Goal: Use online tool/utility

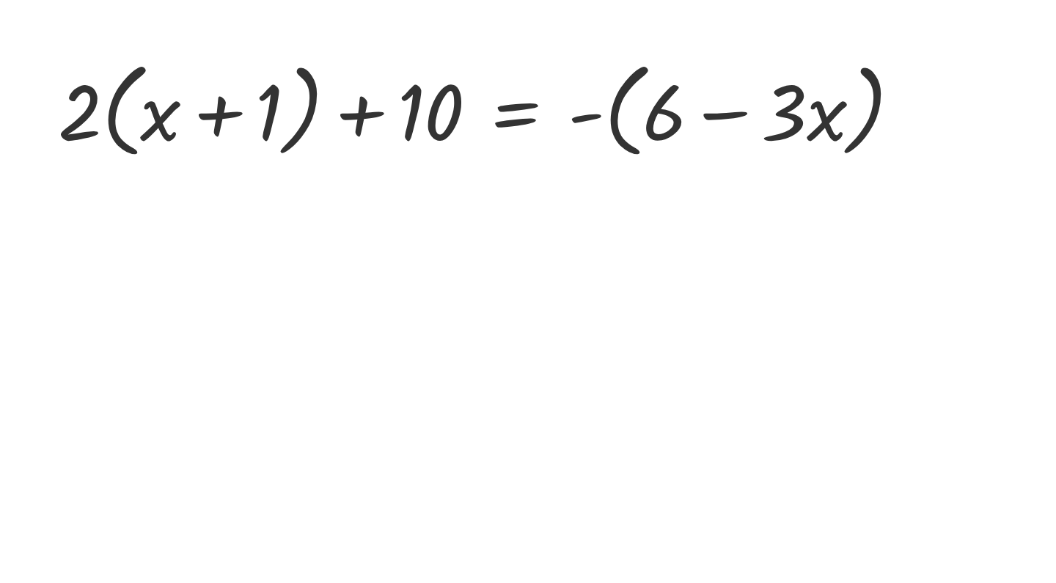
scroll to position [11, 0]
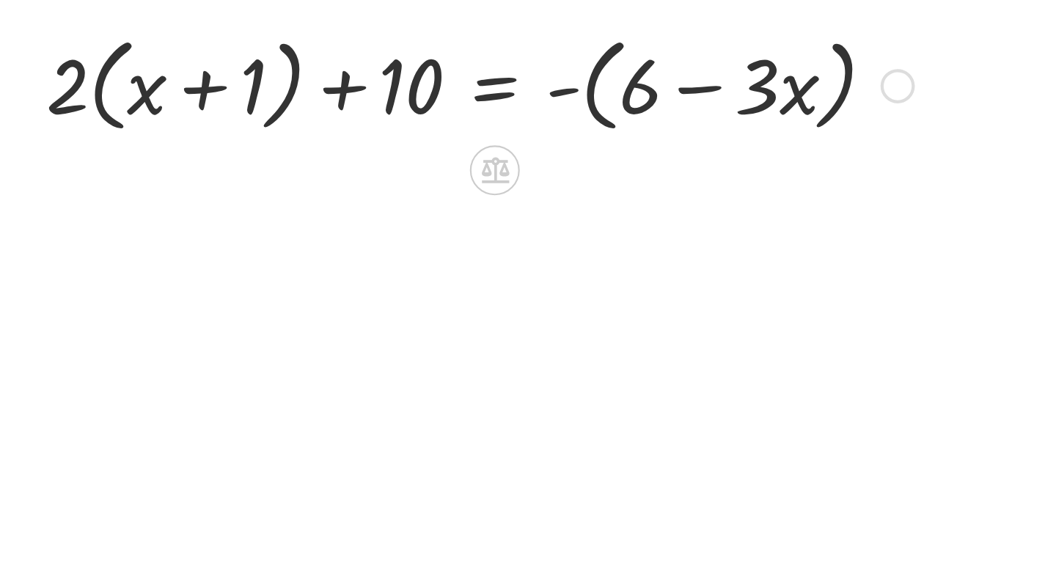
click at [516, 172] on div at bounding box center [524, 180] width 16 height 16
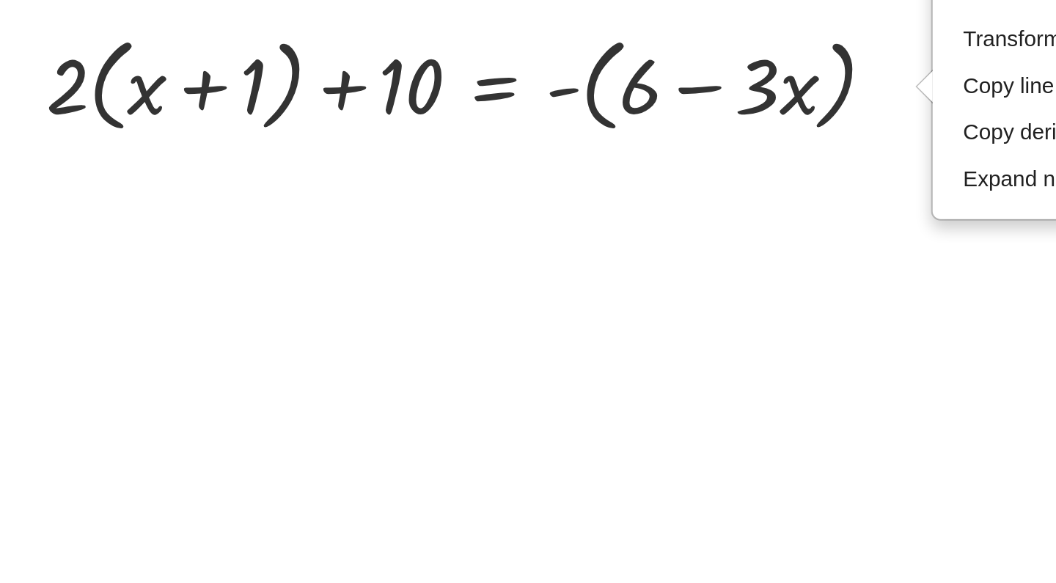
click at [282, 92] on div at bounding box center [528, 584] width 1056 height 985
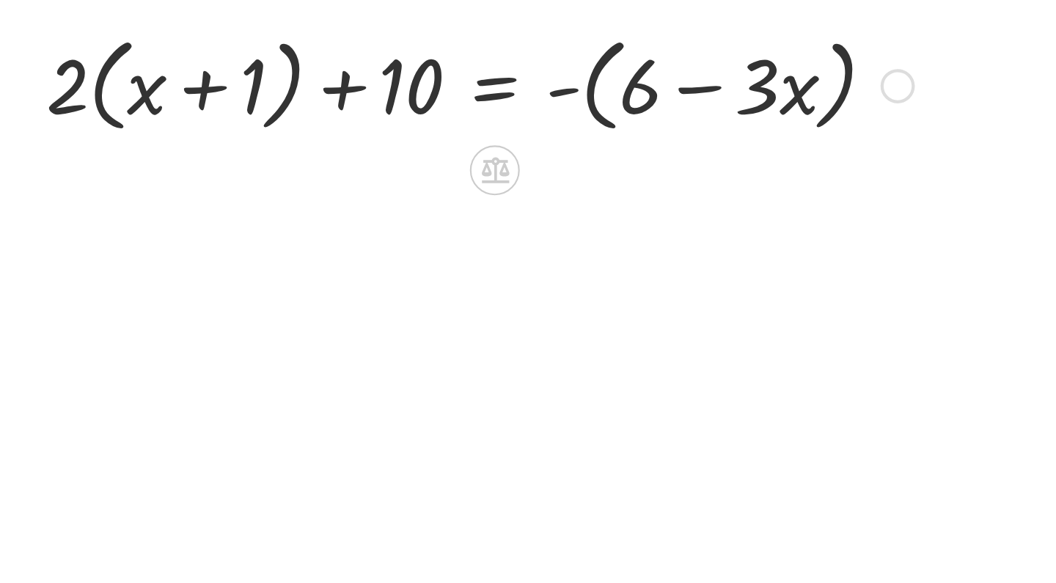
click at [394, 151] on div at bounding box center [327, 179] width 423 height 56
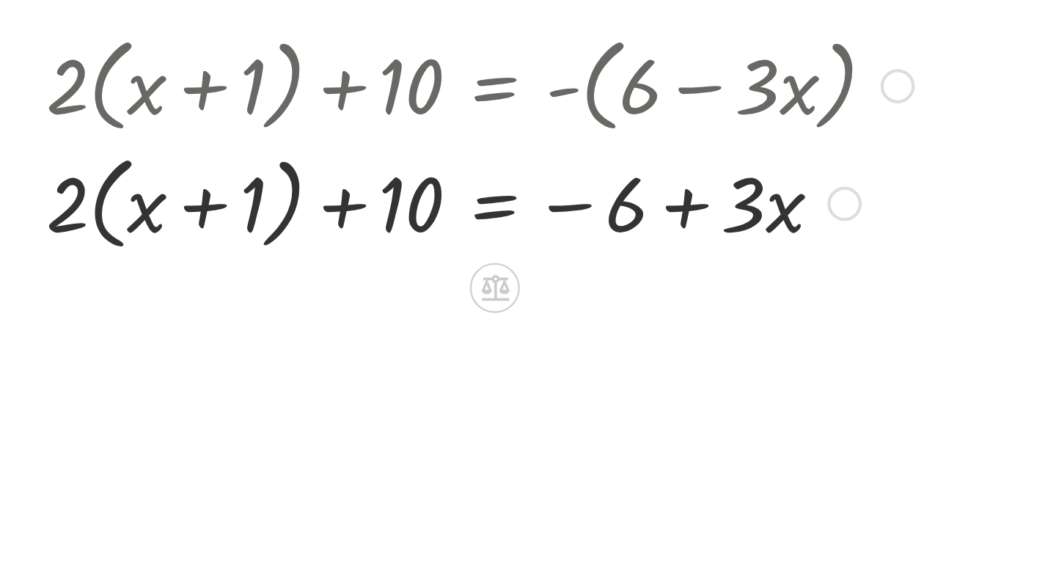
click at [116, 207] on div at bounding box center [327, 235] width 423 height 56
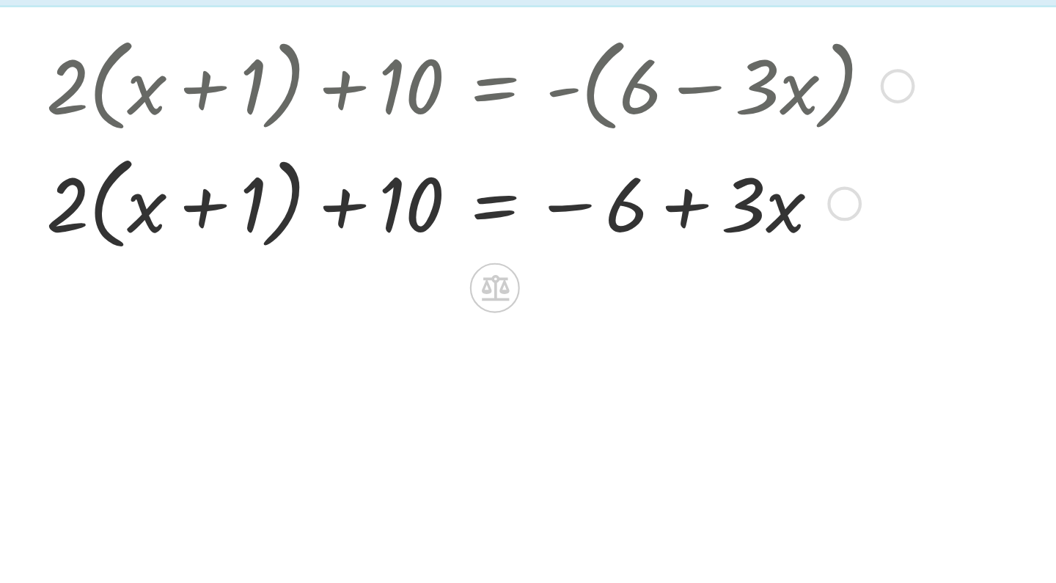
click at [116, 207] on div at bounding box center [327, 235] width 423 height 56
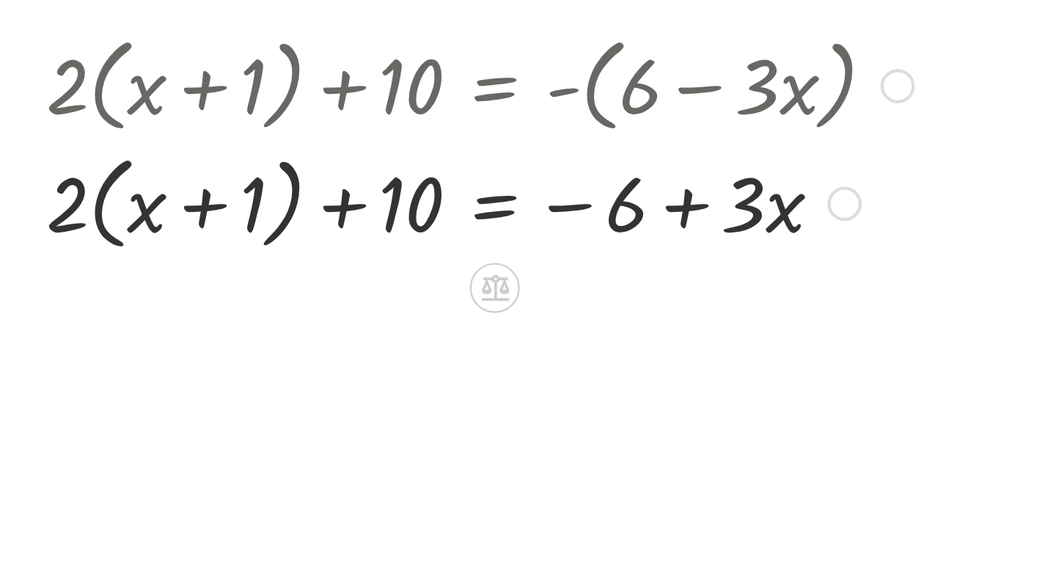
click at [116, 207] on div at bounding box center [327, 235] width 423 height 56
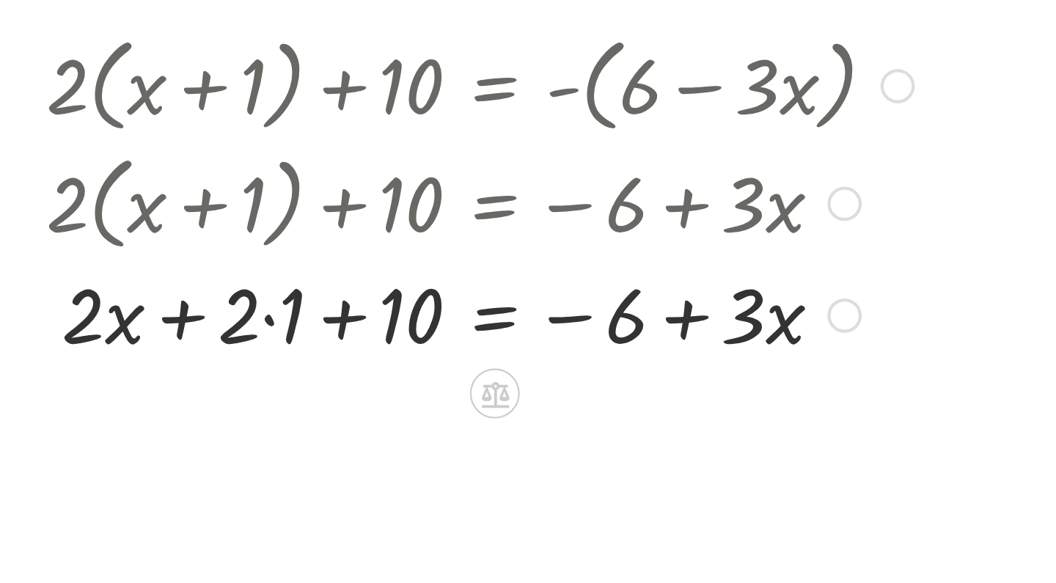
click at [125, 262] on div at bounding box center [327, 287] width 423 height 50
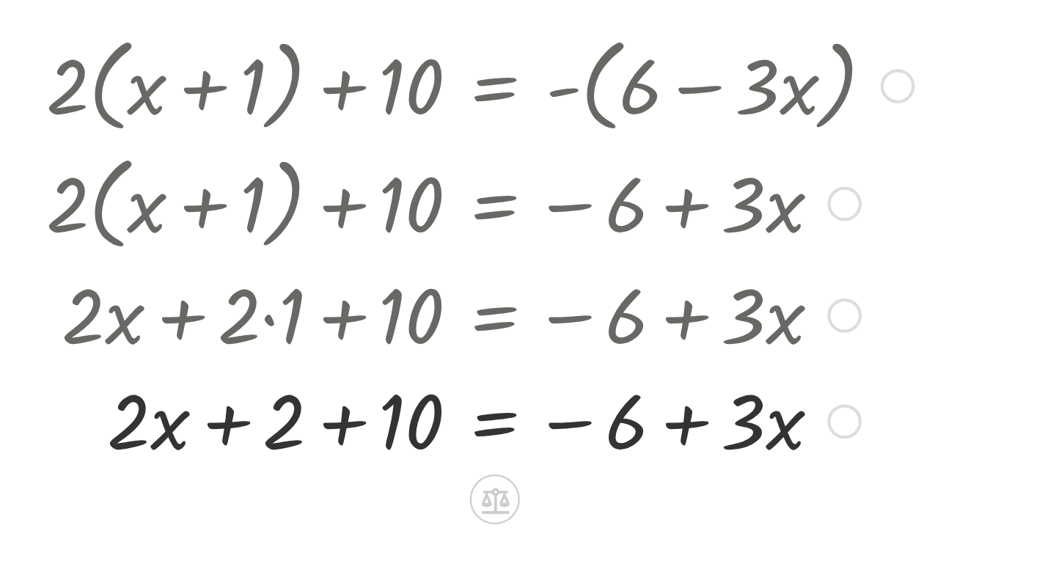
click at [160, 312] on div at bounding box center [327, 337] width 423 height 50
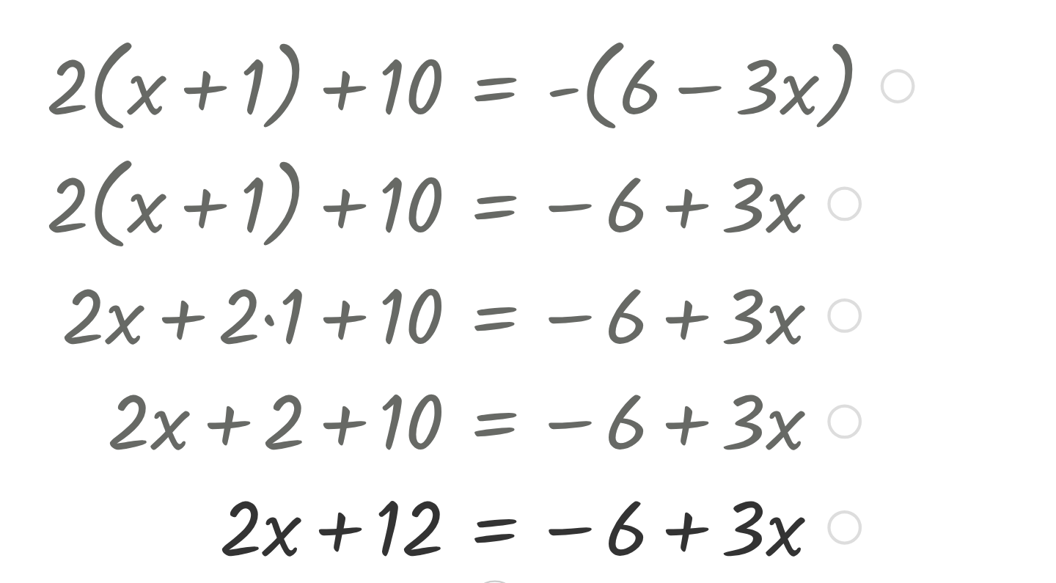
click at [128, 262] on div at bounding box center [317, 287] width 444 height 50
click at [161, 262] on div at bounding box center [317, 287] width 444 height 50
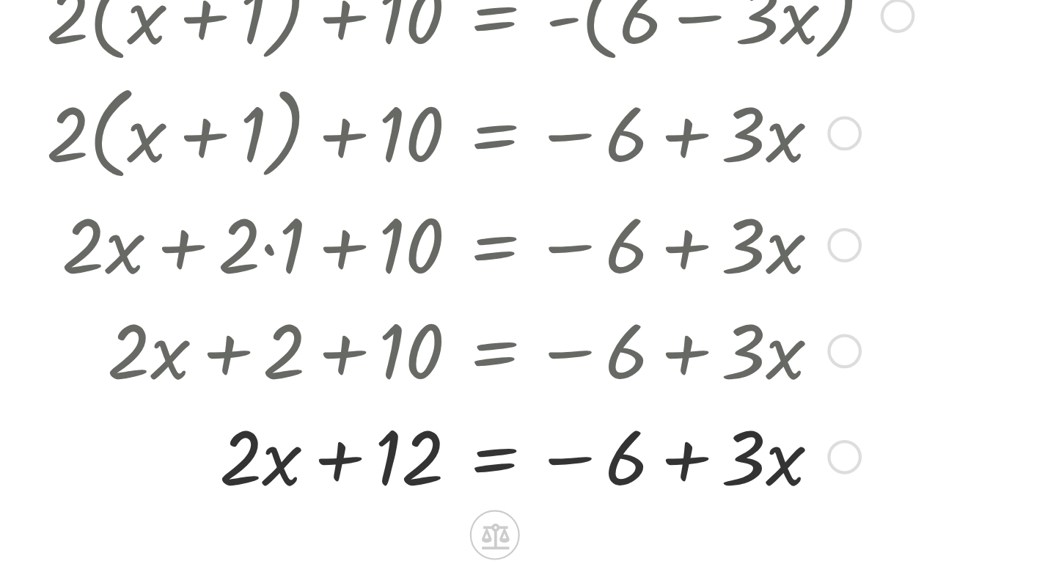
scroll to position [96, 0]
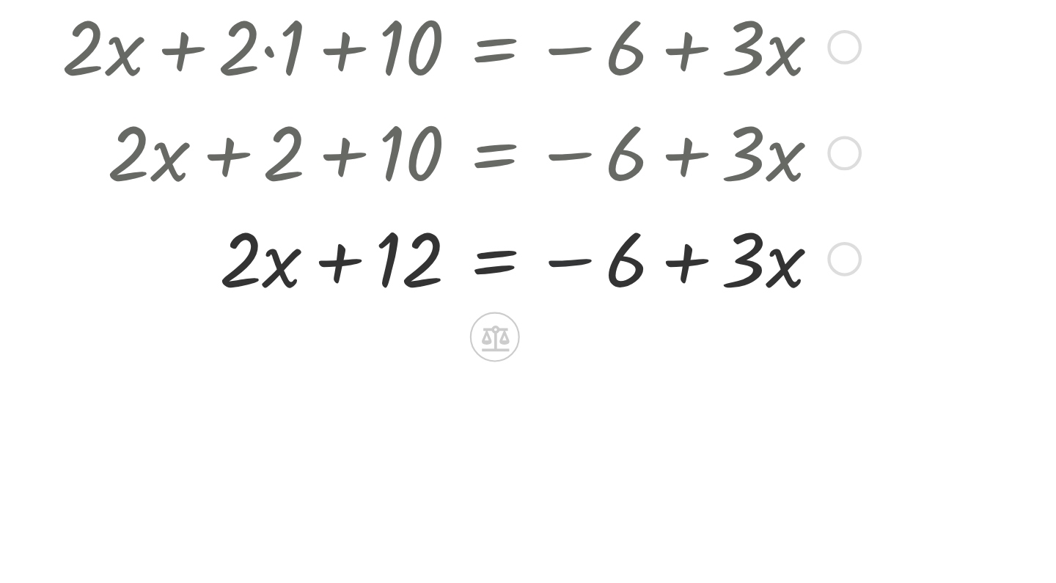
click at [274, 276] on div at bounding box center [327, 301] width 423 height 50
click at [290, 276] on div at bounding box center [327, 301] width 423 height 50
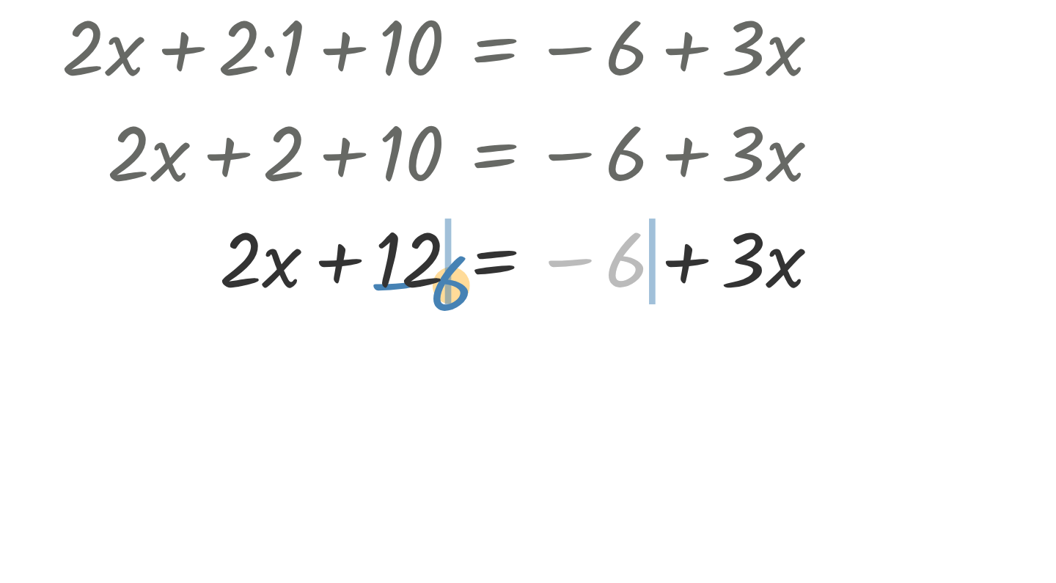
drag, startPoint x: 290, startPoint y: 125, endPoint x: 208, endPoint y: 135, distance: 82.0
click at [208, 276] on div at bounding box center [327, 301] width 423 height 50
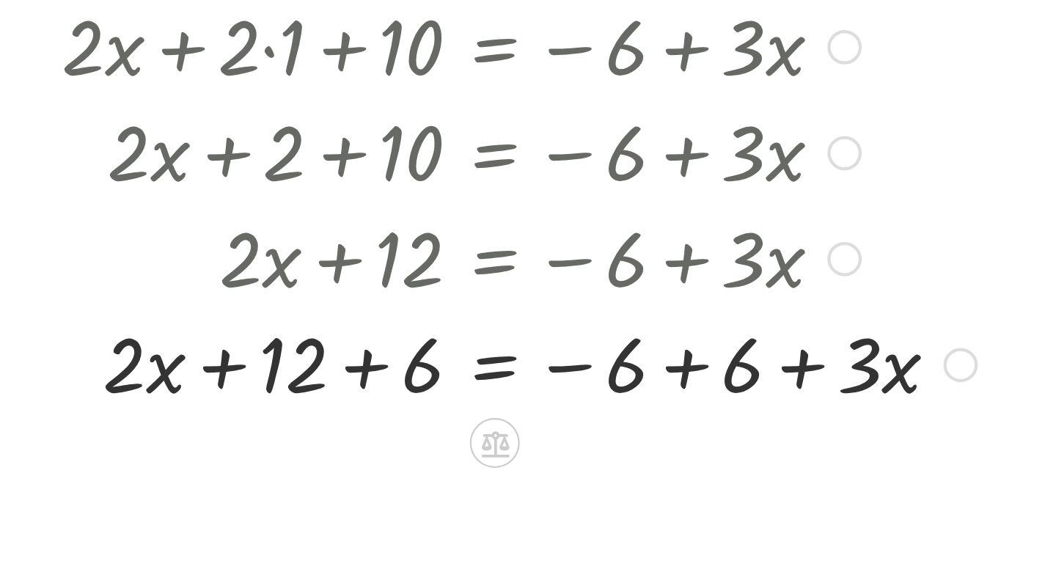
click at [174, 326] on div at bounding box center [342, 351] width 452 height 50
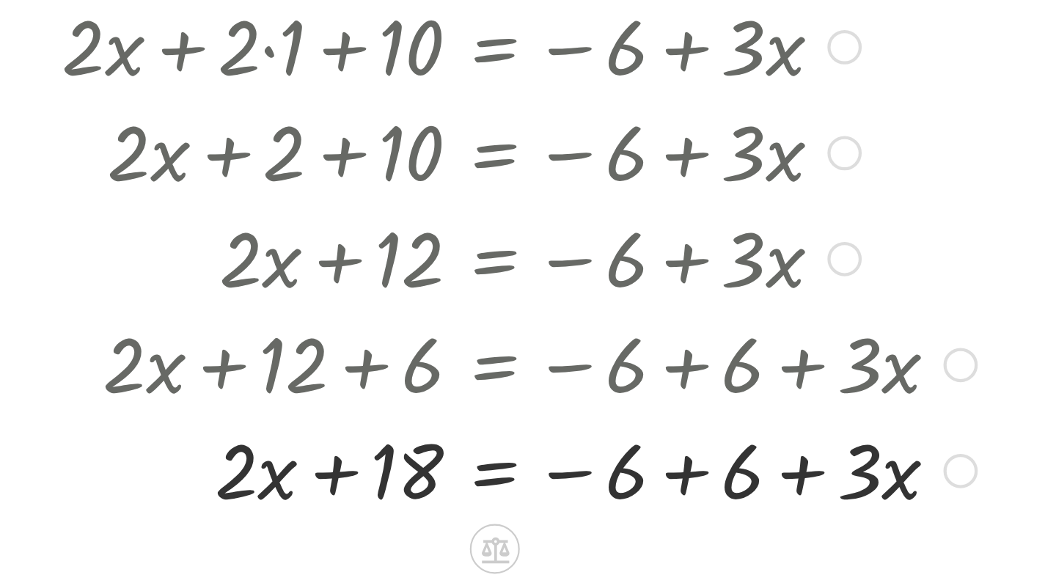
click at [325, 376] on div at bounding box center [342, 401] width 452 height 50
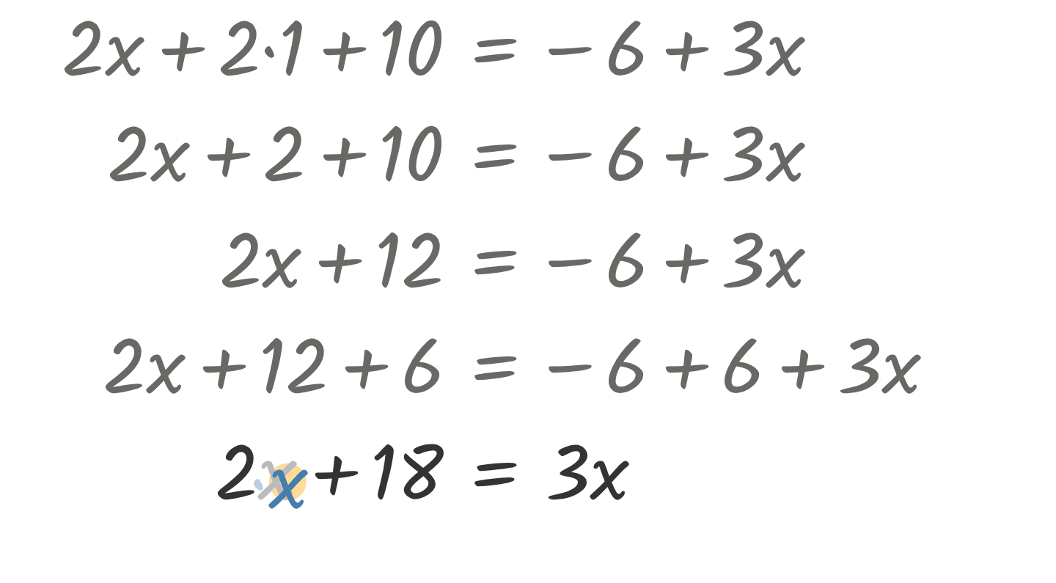
click at [127, 376] on div at bounding box center [342, 401] width 452 height 50
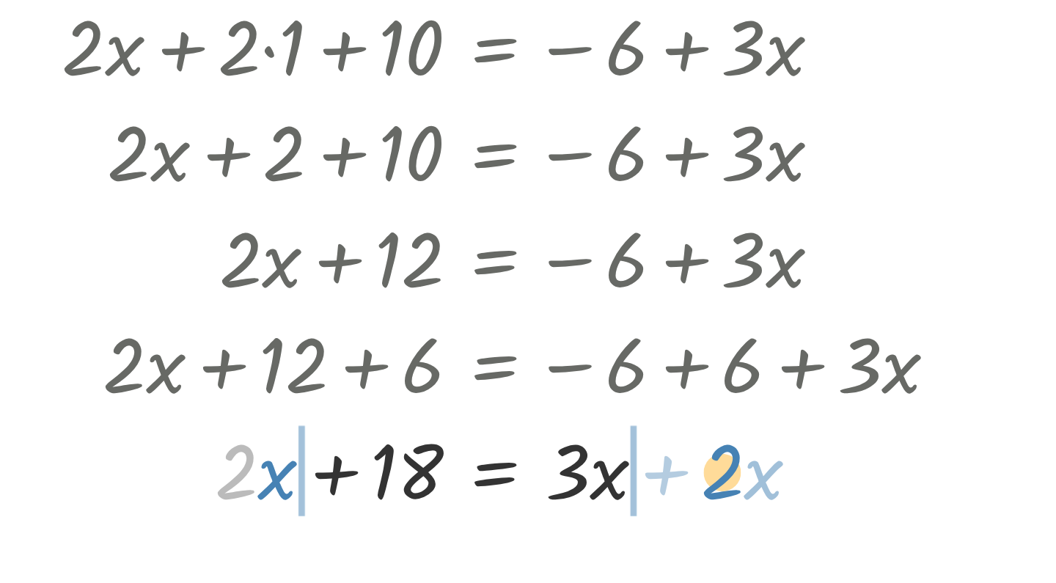
drag, startPoint x: 117, startPoint y: 217, endPoint x: 346, endPoint y: 217, distance: 228.8
click at [346, 376] on div at bounding box center [342, 401] width 452 height 50
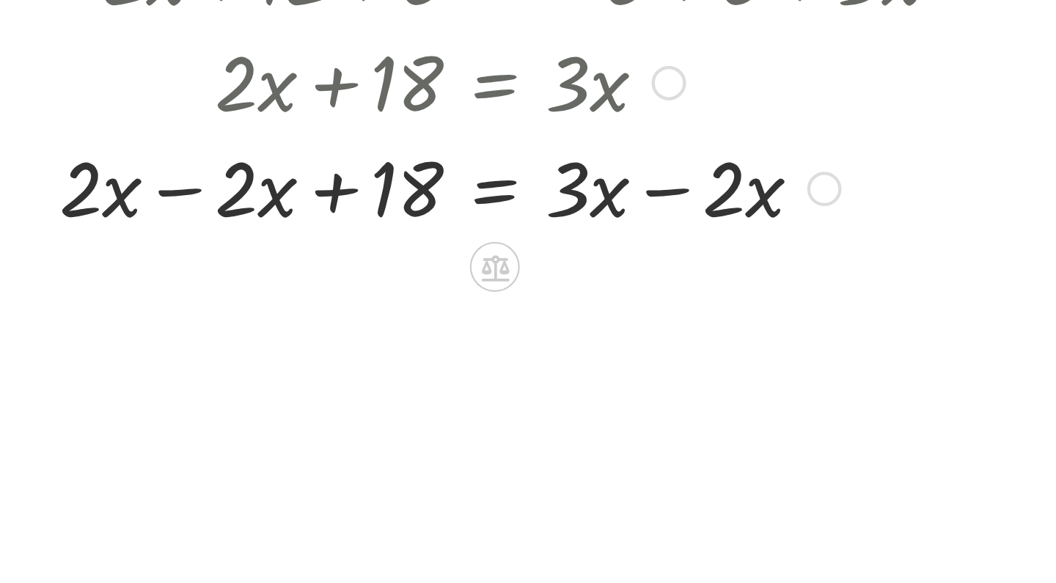
scroll to position [284, 0]
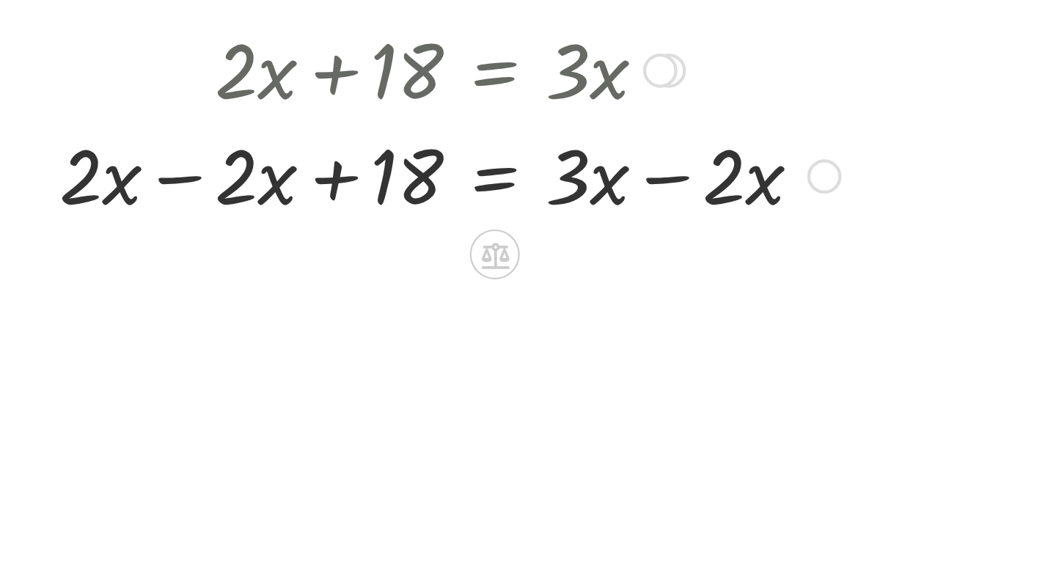
click at [116, 238] on div at bounding box center [342, 263] width 452 height 50
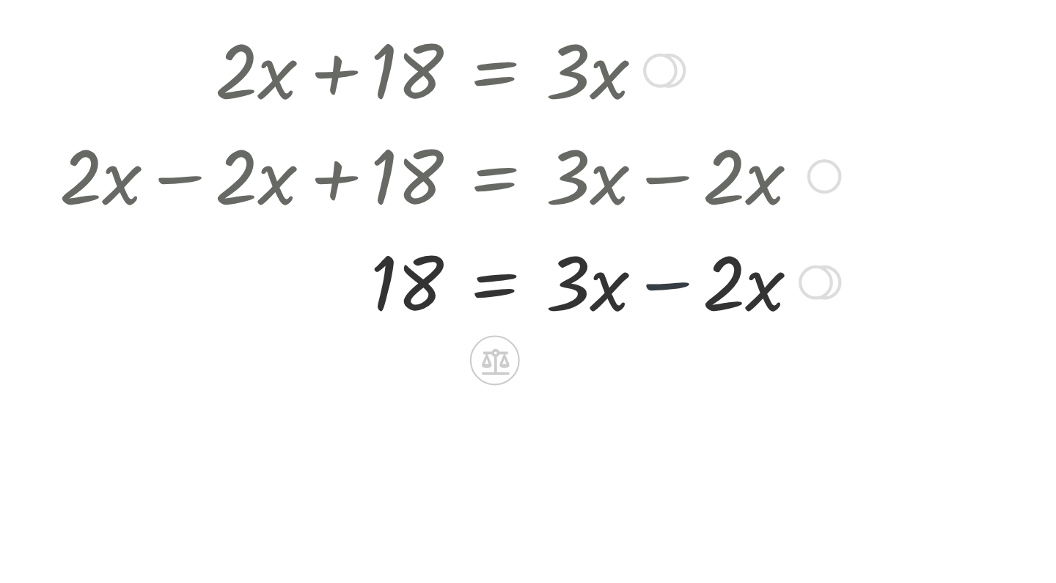
click at [315, 287] on div at bounding box center [342, 312] width 452 height 50
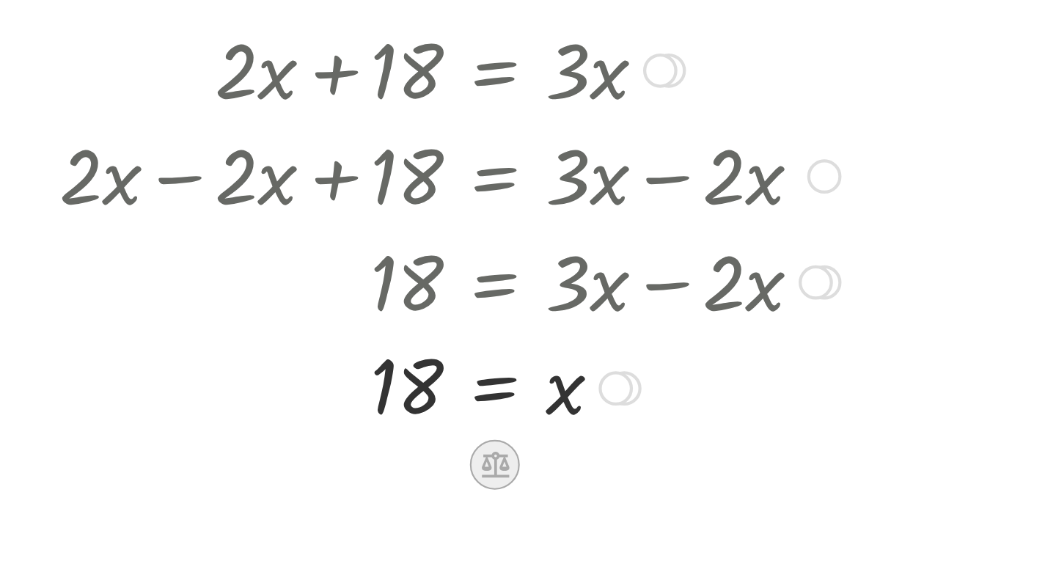
click at [328, 394] on icon at bounding box center [334, 400] width 13 height 12
click at [383, 356] on div at bounding box center [391, 364] width 16 height 16
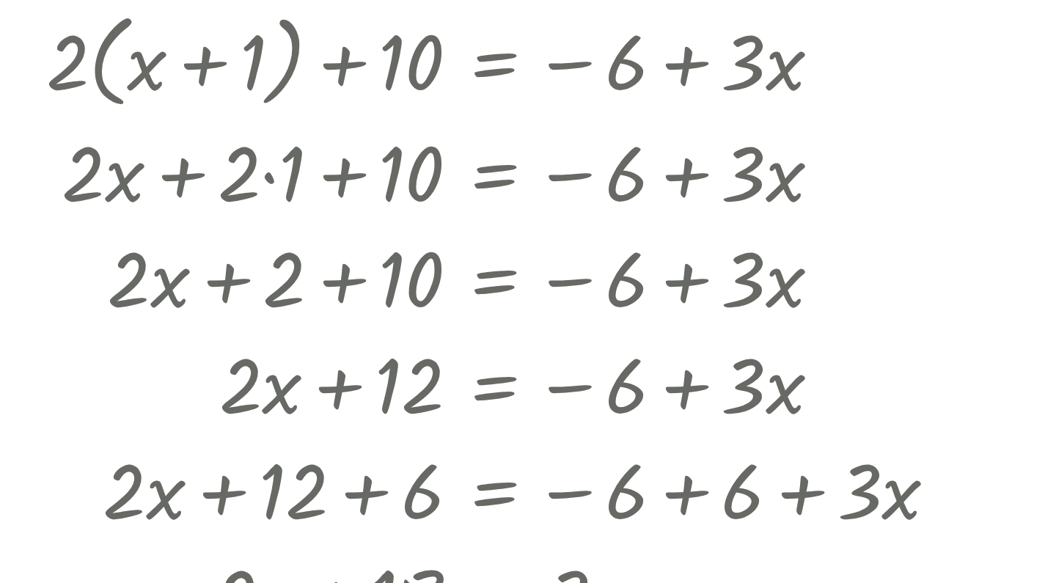
scroll to position [0, 0]
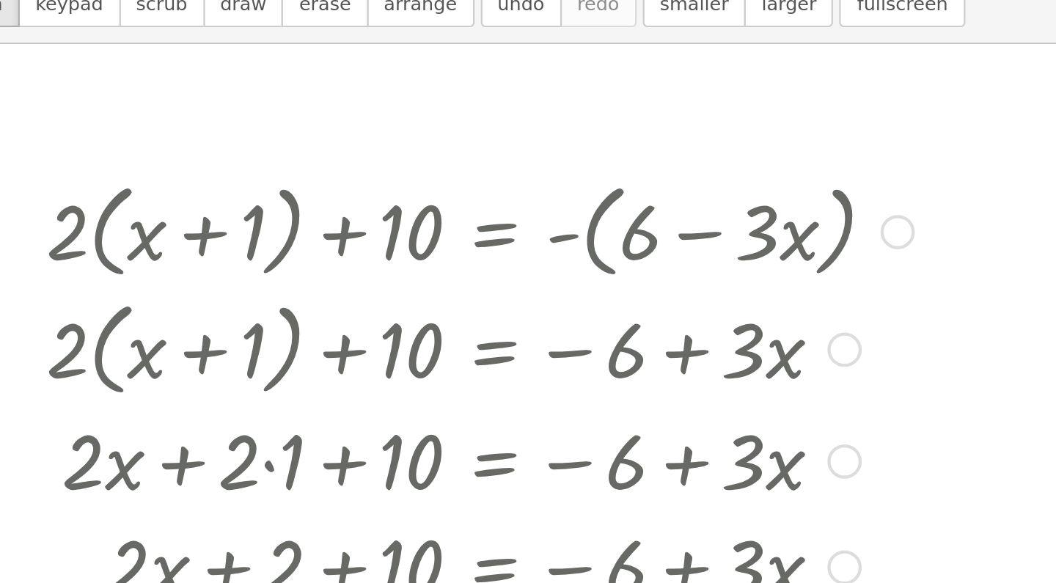
click at [516, 183] on div at bounding box center [524, 191] width 16 height 16
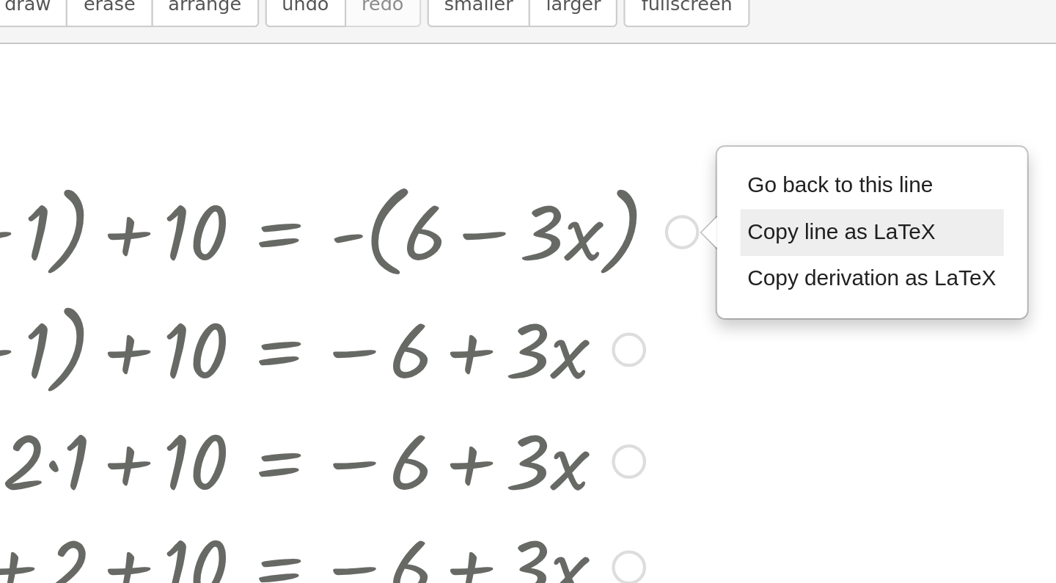
click at [555, 185] on span "Copy line as LaTeX" at bounding box center [599, 191] width 89 height 12
